Goal: Task Accomplishment & Management: Manage account settings

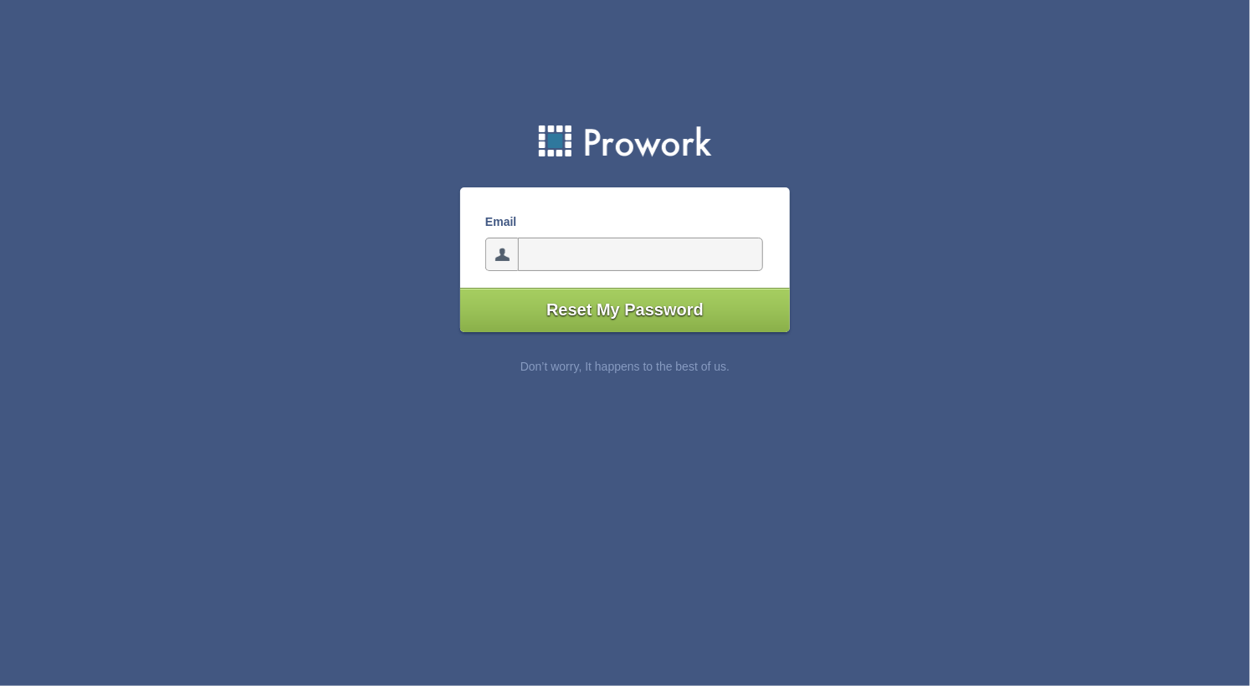
type input"] "[EMAIL_ADDRESS][DOMAIN_NAME]"
click at [592, 316] on input"] "Reset My Password" at bounding box center [625, 310] width 330 height 44
click at [602, 50] on div "Email Reset My Password Don’t worry, It happens to the best of us." at bounding box center [625, 213] width 330 height 427
